Goal: Information Seeking & Learning: Find specific page/section

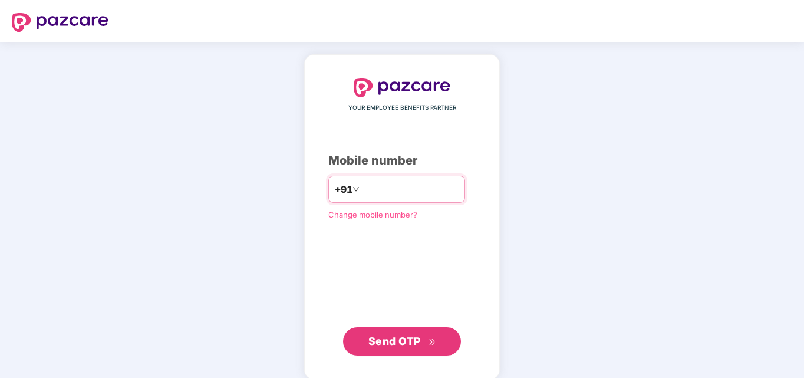
click at [376, 190] on input "number" at bounding box center [410, 189] width 97 height 19
type input "**********"
click at [382, 345] on span "Send OTP" at bounding box center [394, 341] width 52 height 12
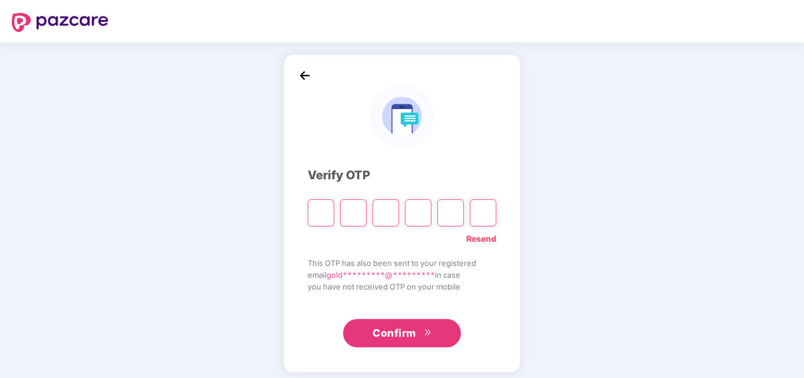
type input "*"
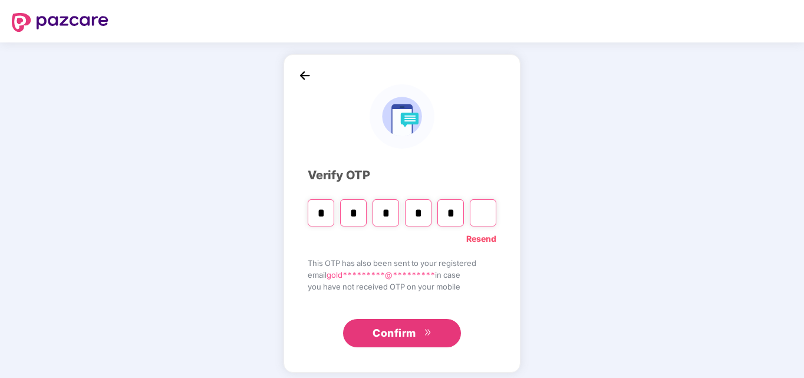
type input "*"
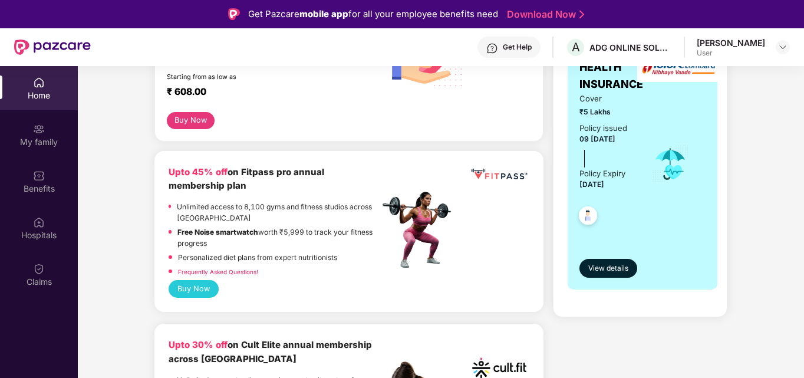
scroll to position [59, 0]
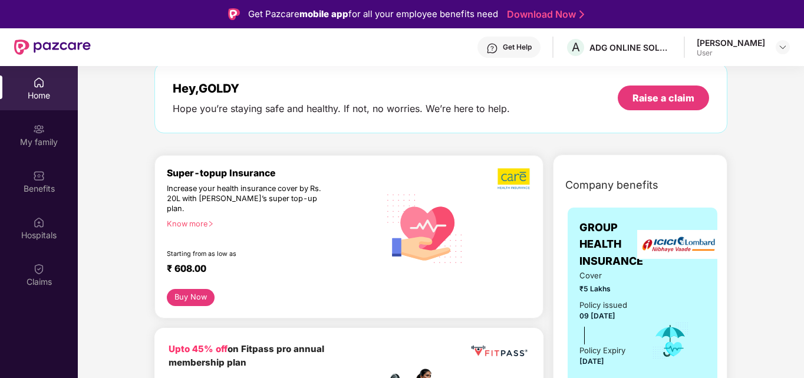
click at [339, 263] on div "₹ 608.00" at bounding box center [267, 270] width 201 height 14
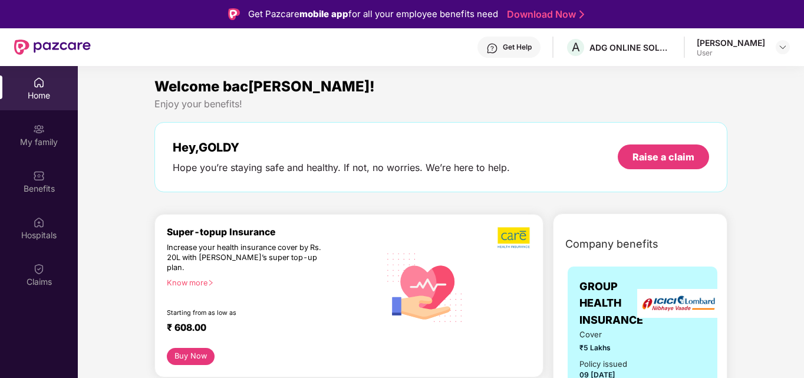
click at [714, 45] on div "[PERSON_NAME]" at bounding box center [730, 42] width 68 height 11
click at [329, 158] on div "Hey[PERSON_NAME]ope you’re staying safe and healthy. If not, no worries. We’re …" at bounding box center [341, 157] width 337 height 34
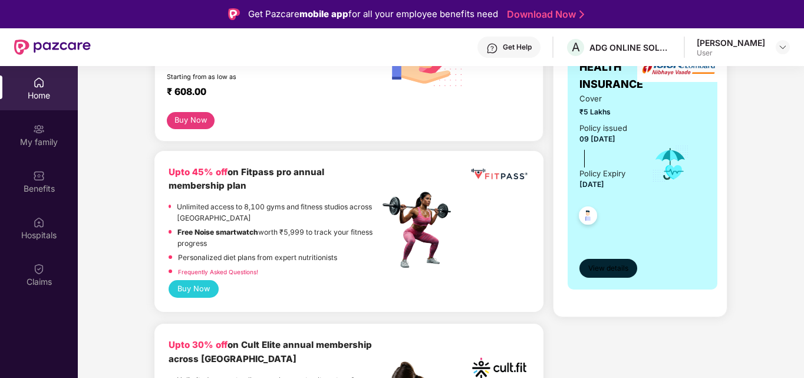
click at [610, 265] on span "View details" at bounding box center [608, 268] width 40 height 11
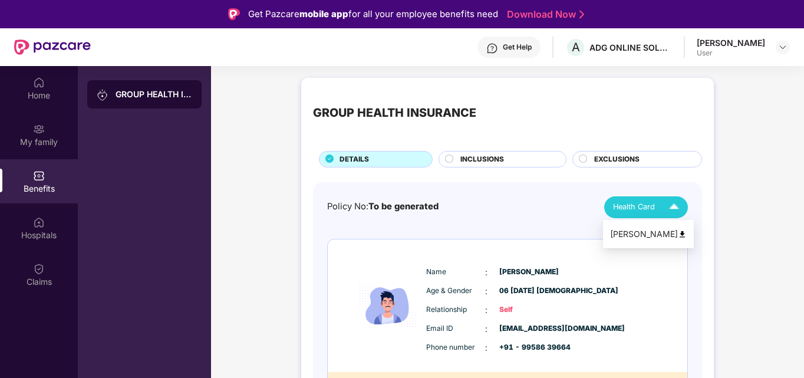
click at [652, 234] on div "[PERSON_NAME]" at bounding box center [648, 233] width 77 height 13
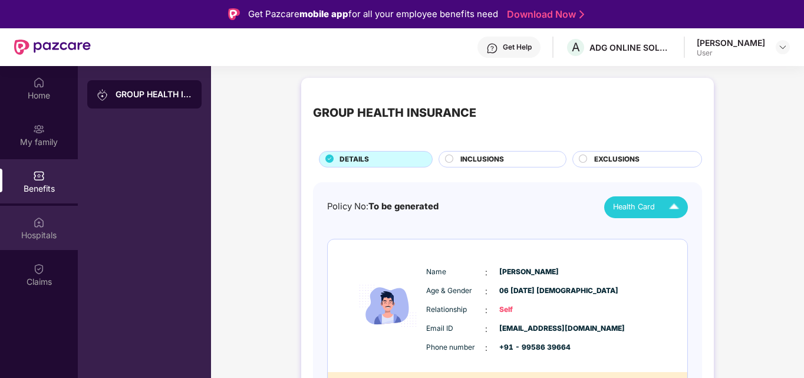
click at [39, 233] on div "Hospitals" at bounding box center [39, 235] width 78 height 12
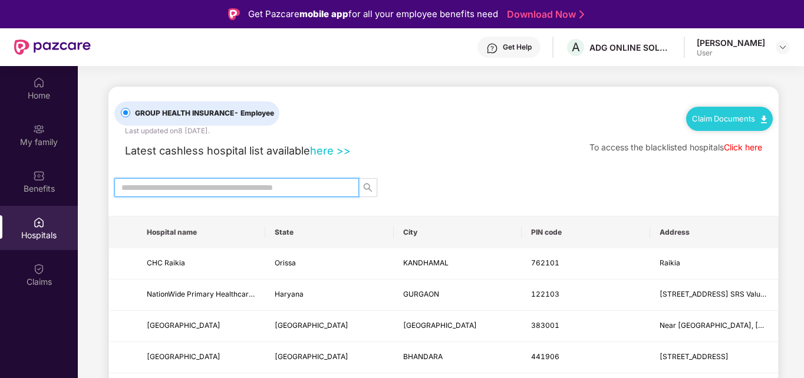
click at [206, 190] on input "text" at bounding box center [231, 187] width 221 height 13
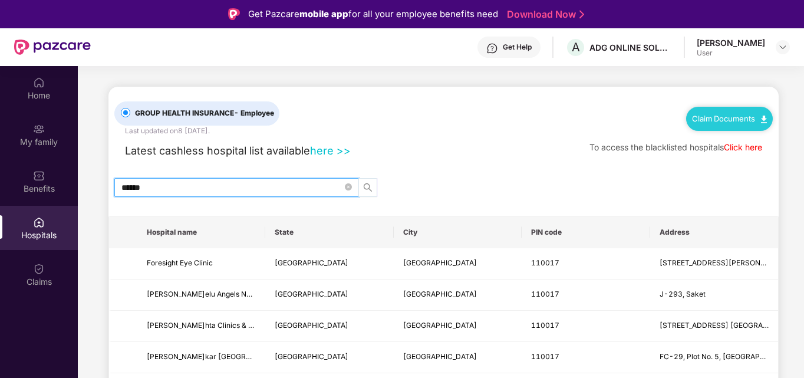
click at [374, 187] on span "search" at bounding box center [368, 187] width 18 height 9
click at [364, 180] on button "button" at bounding box center [367, 187] width 19 height 19
type input "******"
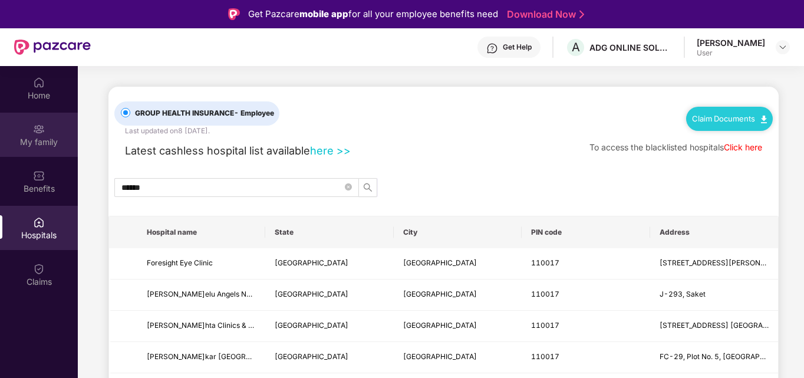
click at [41, 131] on img at bounding box center [39, 129] width 12 height 12
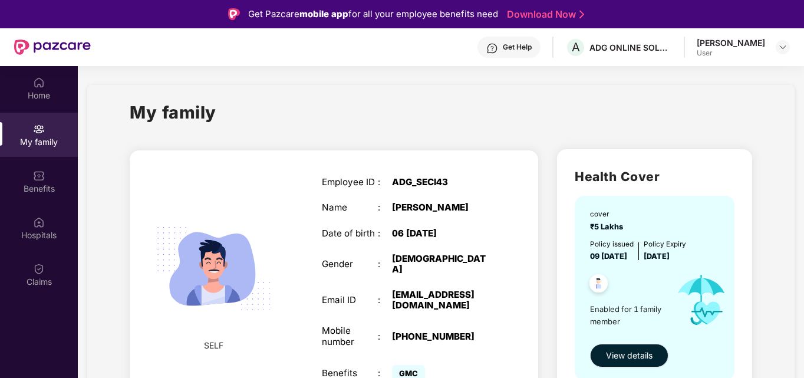
scroll to position [25, 0]
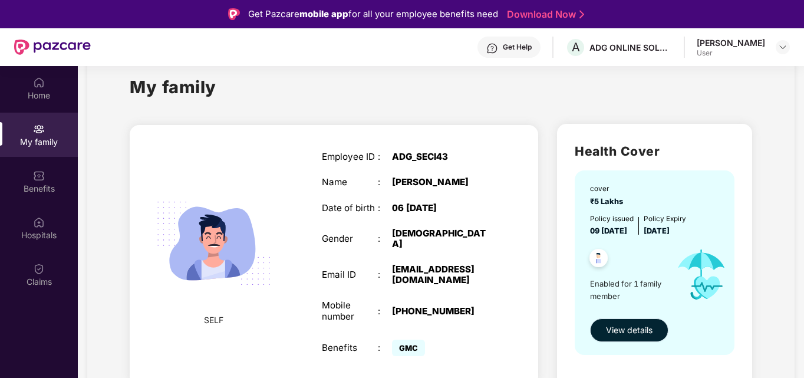
click at [637, 325] on span "View details" at bounding box center [629, 329] width 47 height 13
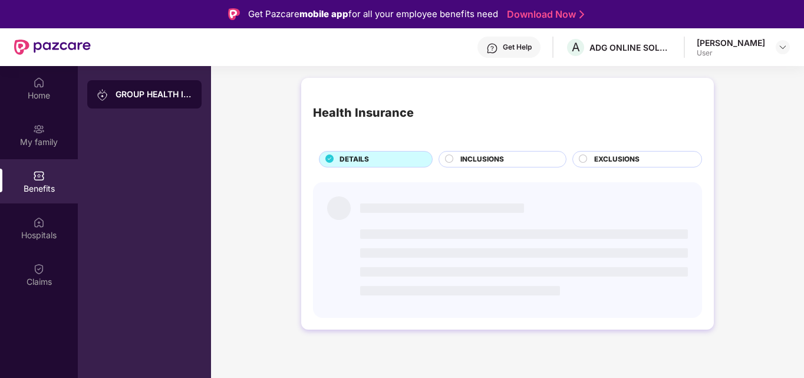
scroll to position [0, 0]
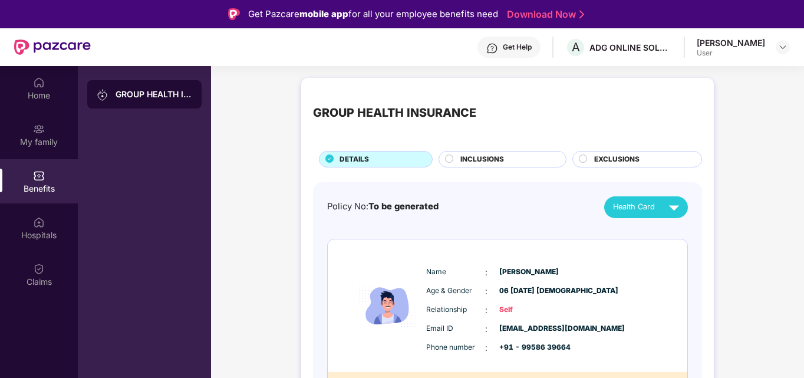
click at [447, 157] on circle at bounding box center [449, 158] width 8 height 8
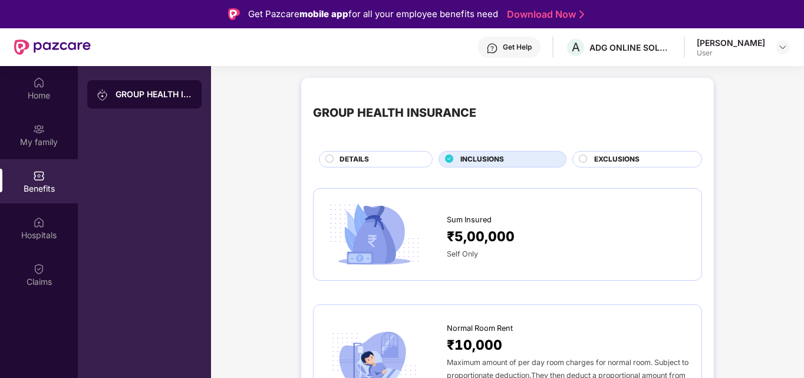
click at [583, 157] on circle at bounding box center [583, 158] width 8 height 8
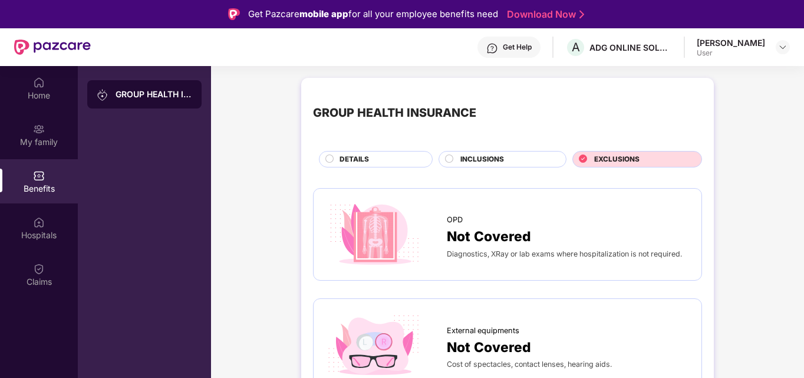
click at [448, 157] on circle at bounding box center [449, 158] width 8 height 8
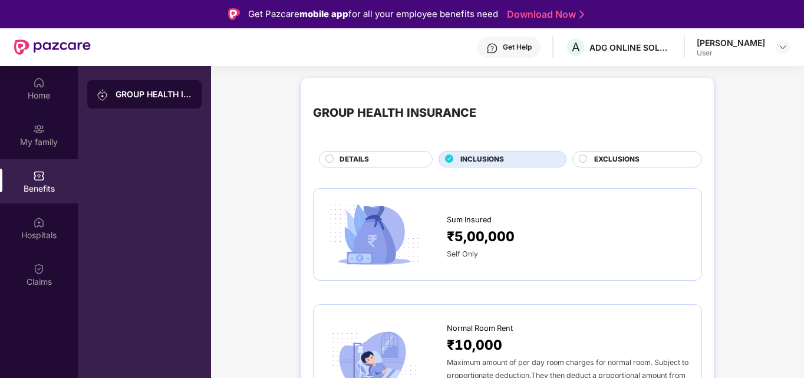
click at [328, 161] on circle at bounding box center [330, 158] width 8 height 8
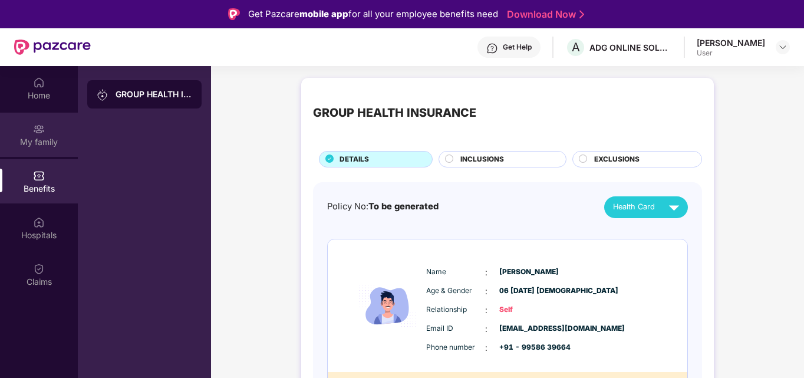
click at [27, 134] on div "My family" at bounding box center [39, 135] width 78 height 44
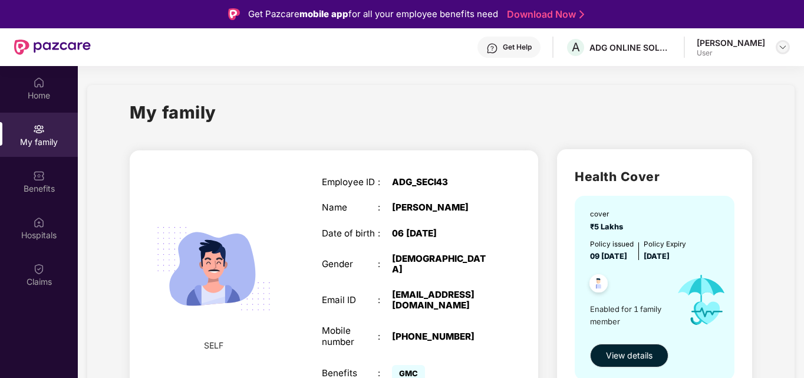
click at [784, 48] on img at bounding box center [782, 46] width 9 height 9
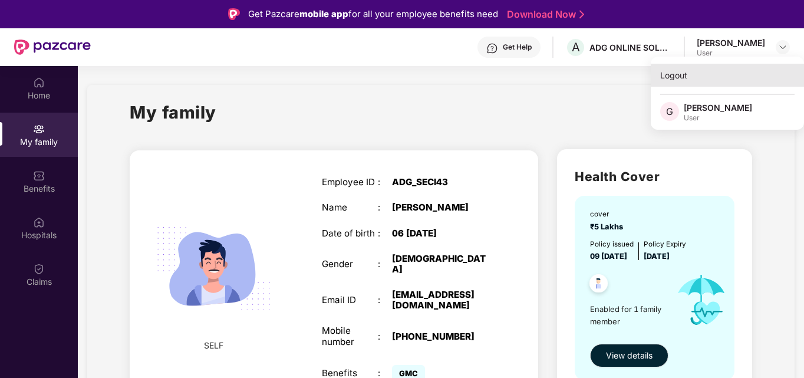
click at [672, 81] on div "Logout" at bounding box center [726, 75] width 153 height 23
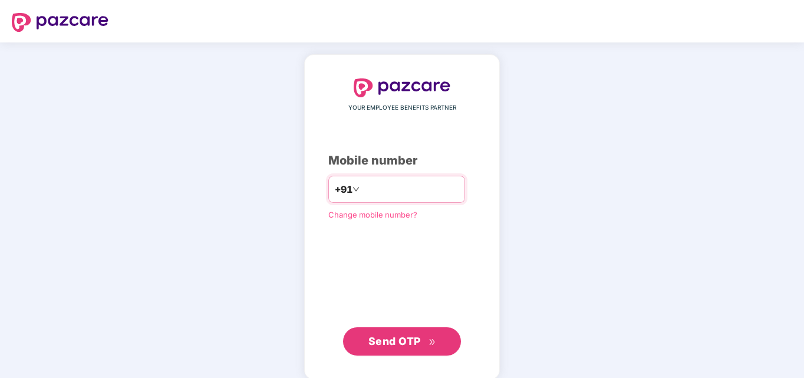
click at [391, 184] on input "number" at bounding box center [410, 189] width 97 height 19
type input "**********"
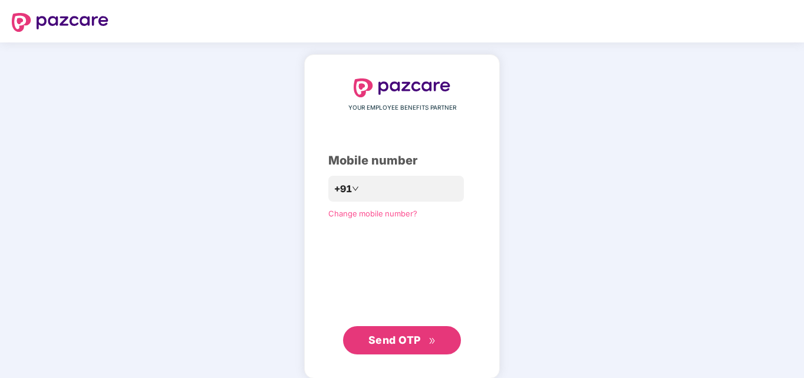
click at [424, 342] on span "Send OTP" at bounding box center [402, 340] width 68 height 16
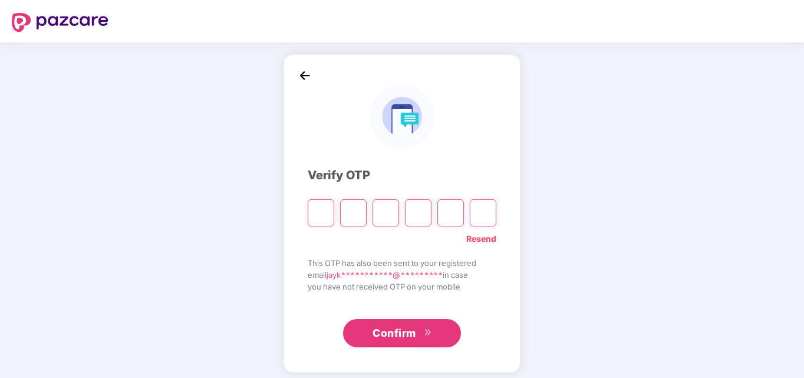
type input "*"
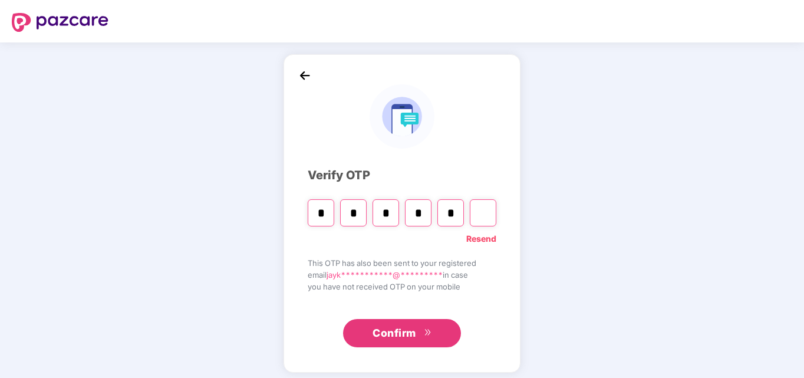
type input "*"
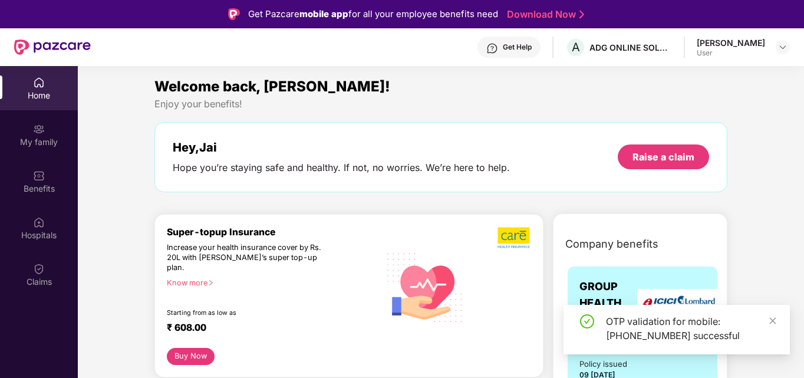
scroll to position [236, 0]
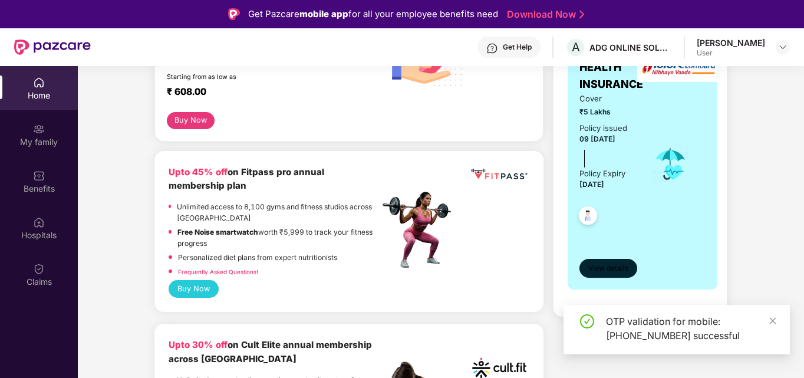
click at [601, 269] on span "View details" at bounding box center [608, 268] width 40 height 11
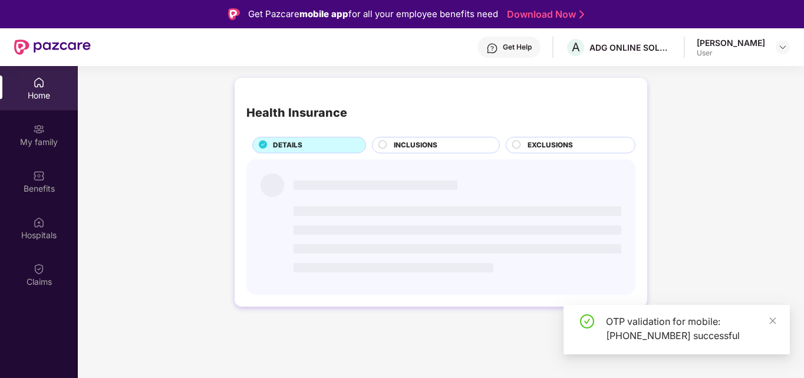
scroll to position [0, 0]
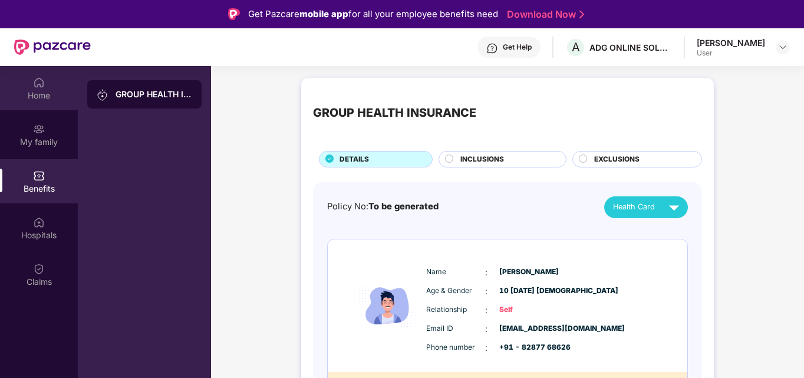
click at [24, 87] on div "Home" at bounding box center [39, 88] width 78 height 44
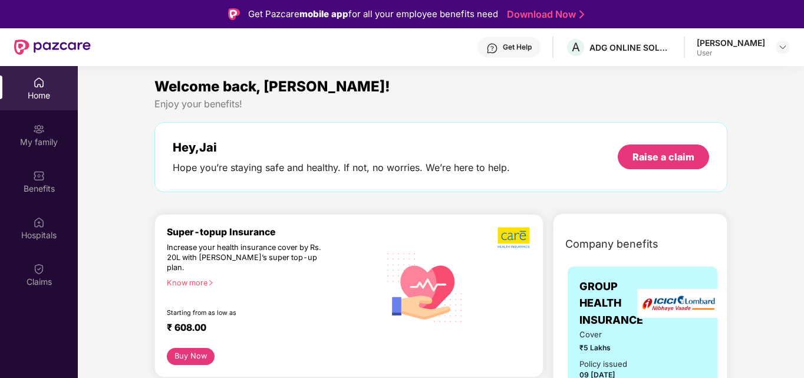
scroll to position [177, 0]
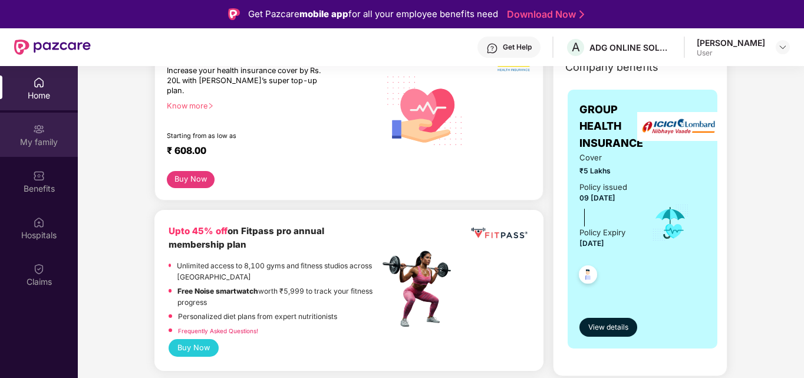
click at [20, 145] on div "My family" at bounding box center [39, 142] width 78 height 12
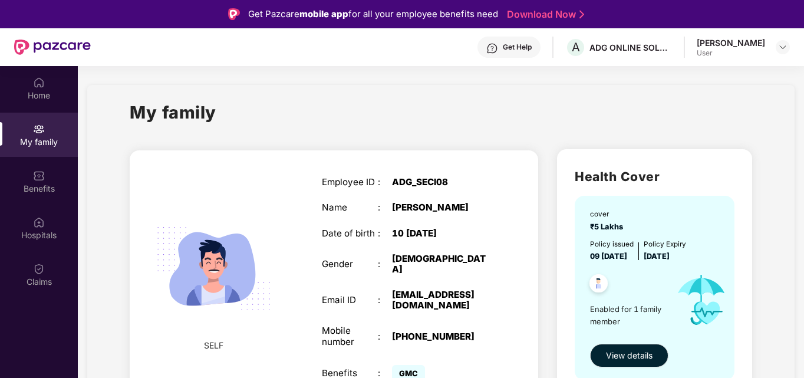
scroll to position [25, 0]
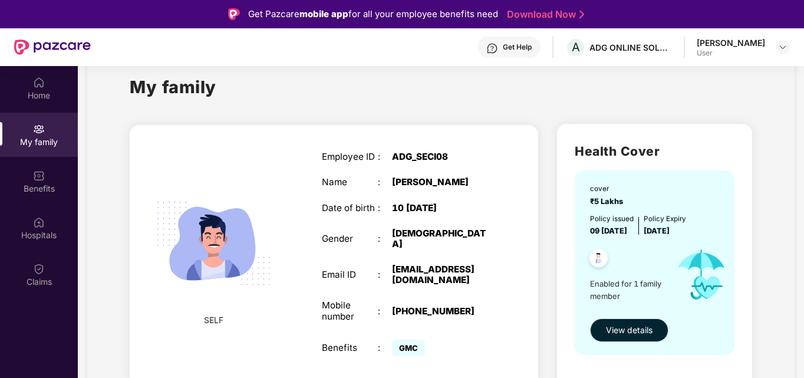
click at [632, 323] on span "View details" at bounding box center [629, 329] width 47 height 13
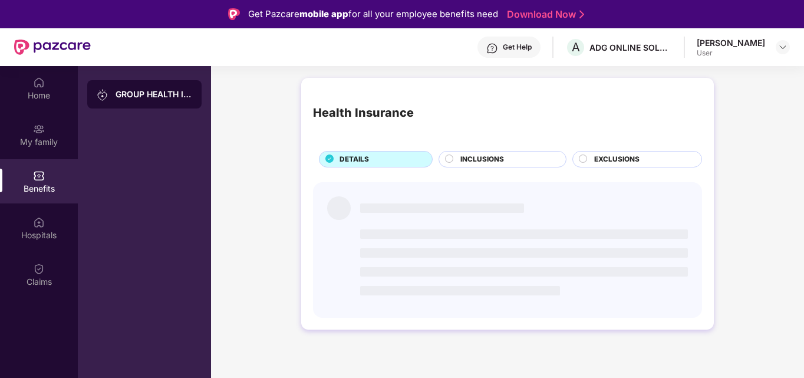
scroll to position [0, 0]
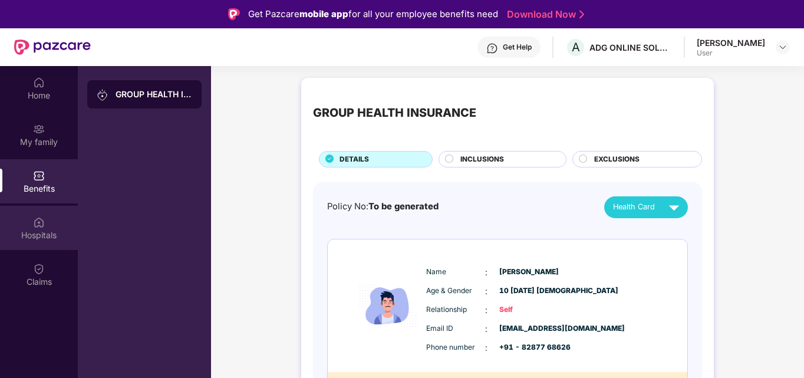
click at [37, 230] on div "Hospitals" at bounding box center [39, 235] width 78 height 12
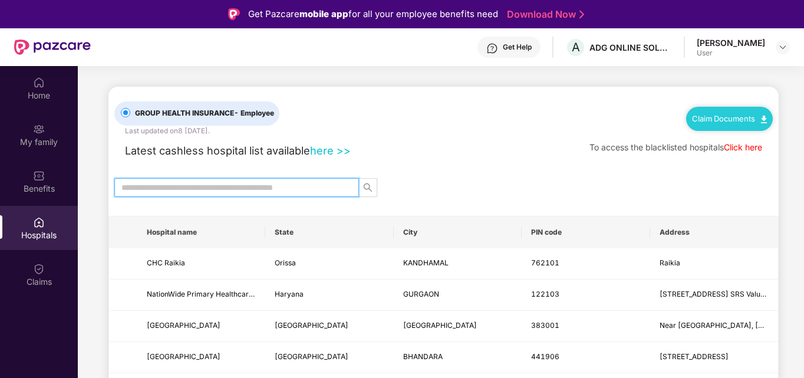
click at [247, 189] on input "text" at bounding box center [231, 187] width 221 height 13
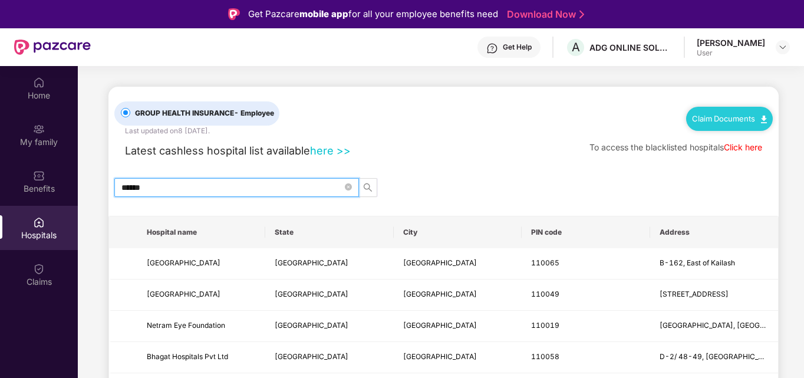
type input "******"
click at [371, 189] on icon "search" at bounding box center [367, 187] width 9 height 9
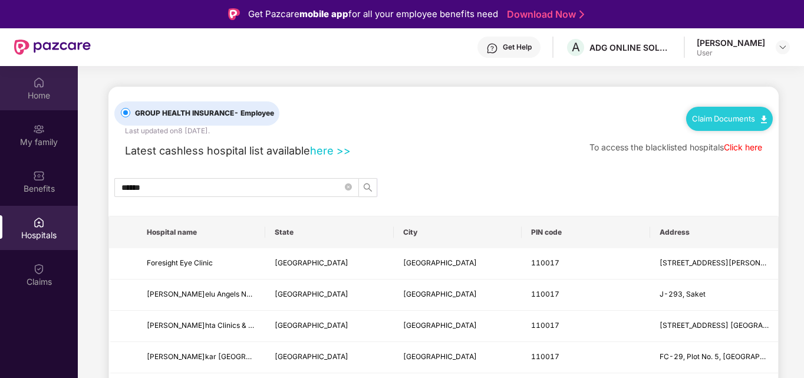
click at [35, 97] on div "Home" at bounding box center [39, 96] width 78 height 12
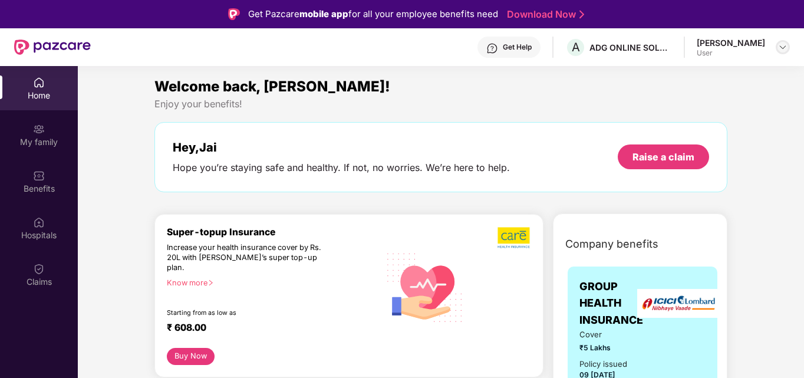
click at [779, 49] on img at bounding box center [782, 46] width 9 height 9
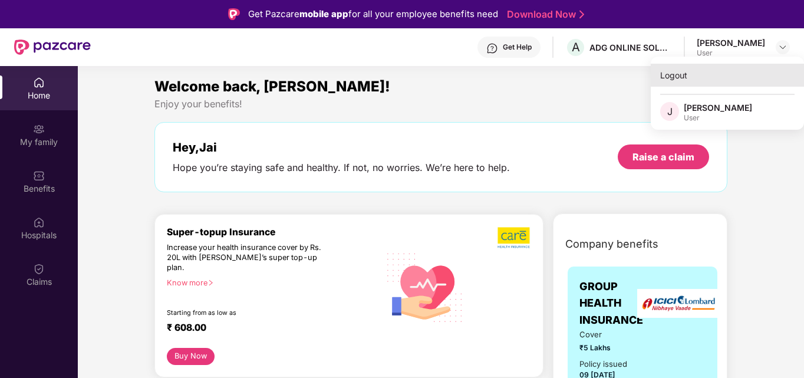
click at [682, 82] on div "Logout" at bounding box center [726, 75] width 153 height 23
